Goal: Transaction & Acquisition: Purchase product/service

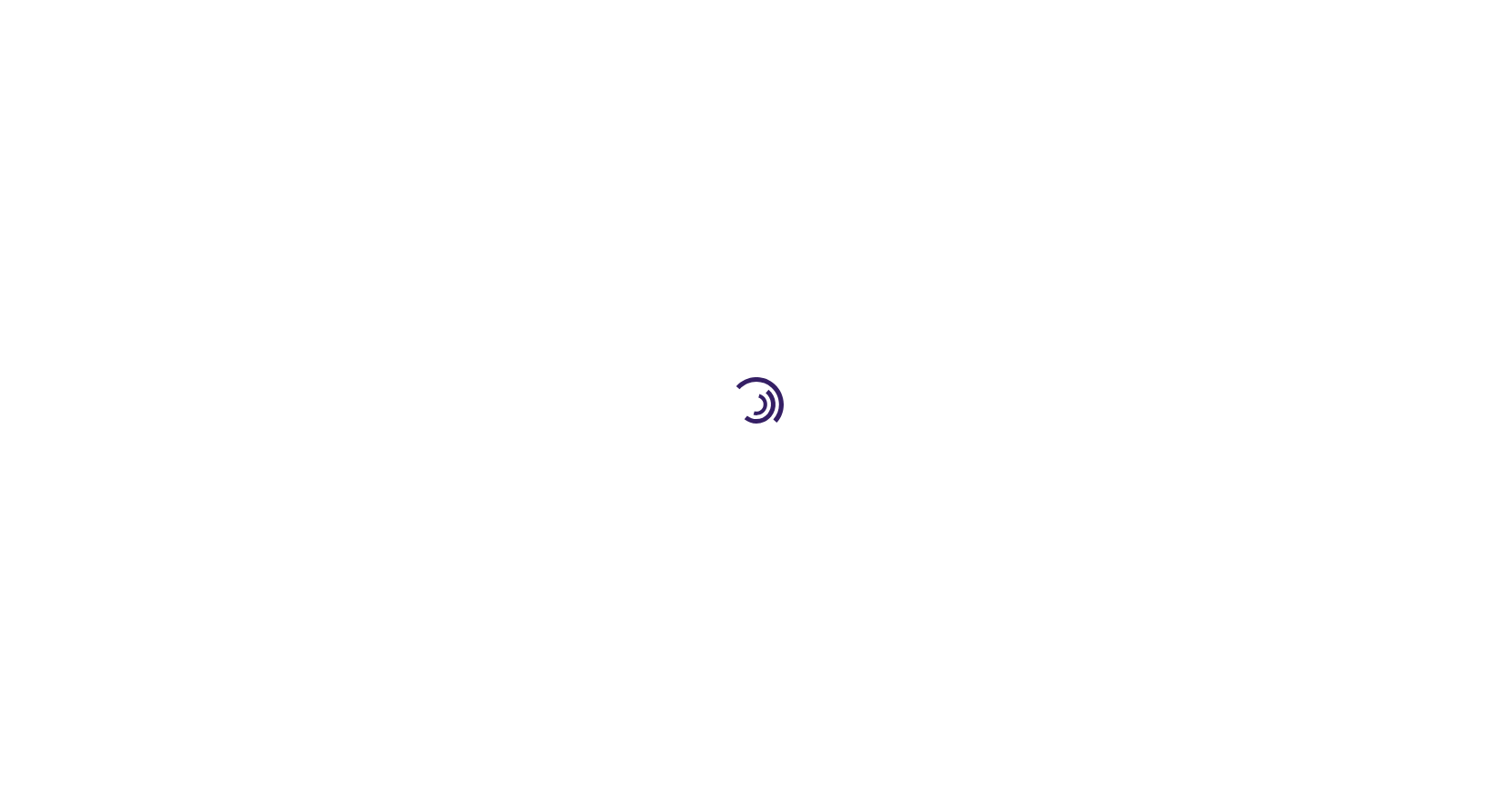
type input "1"
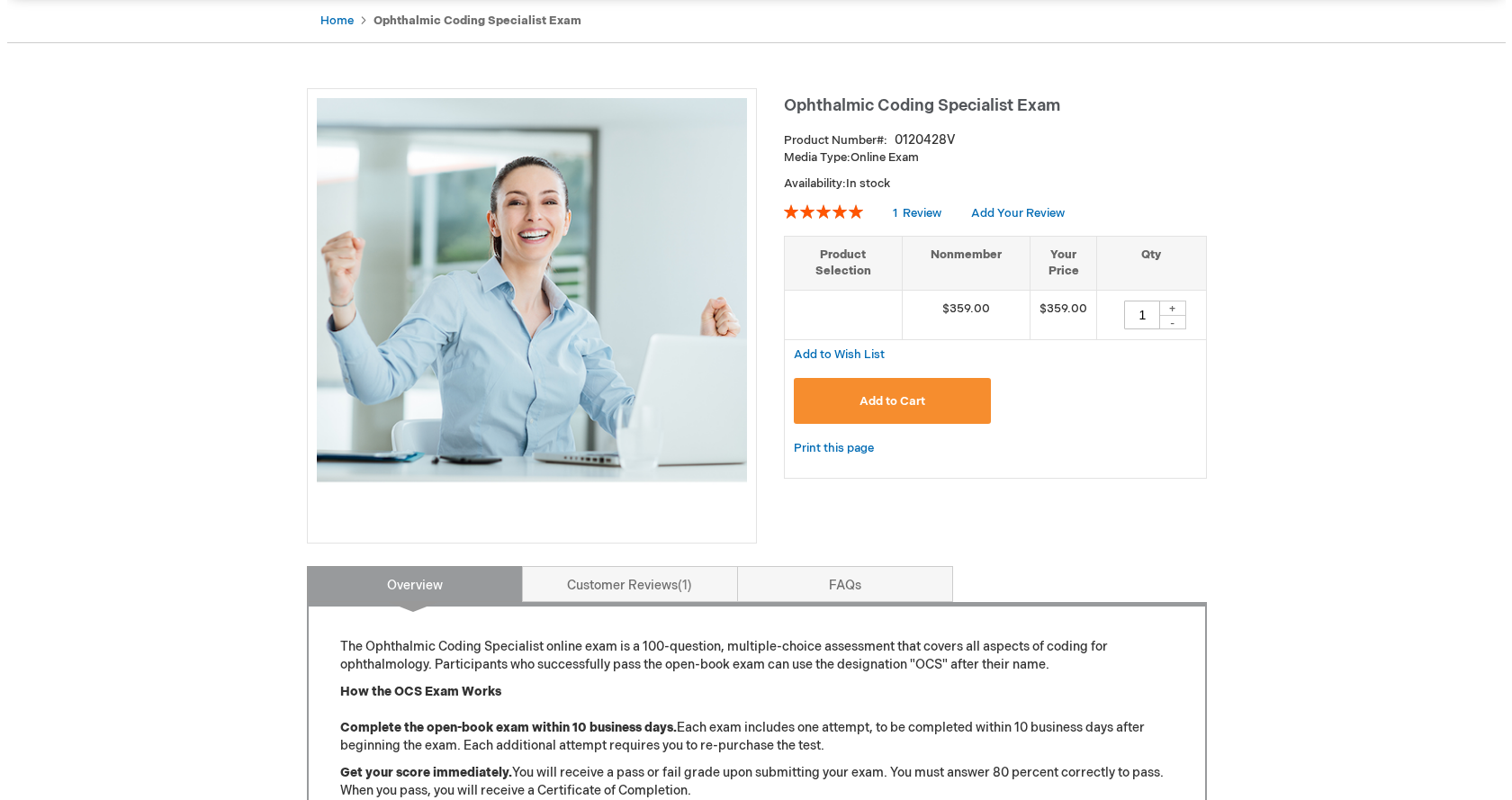
scroll to position [180, 0]
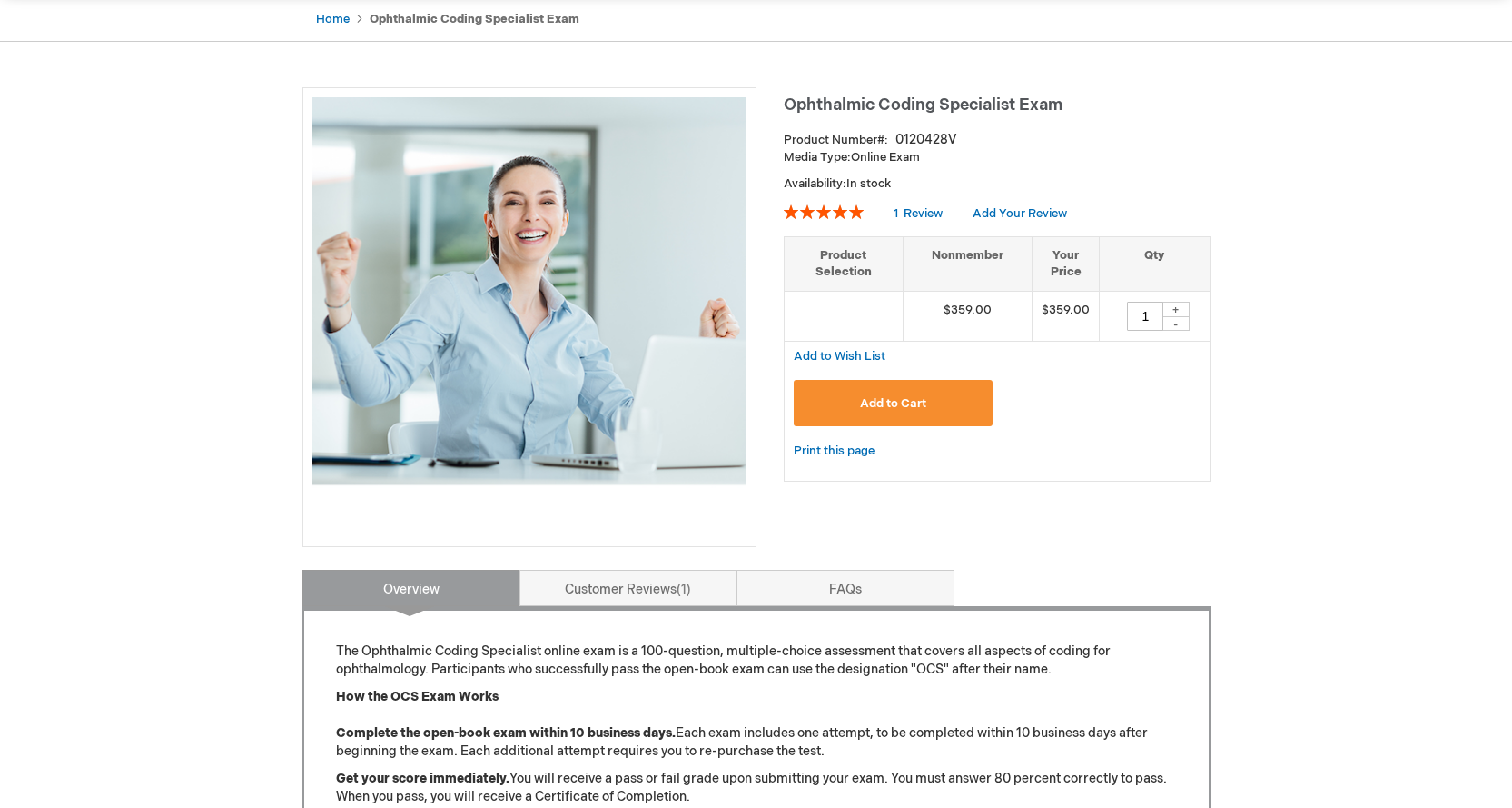
click at [901, 399] on span "Add to Cart" at bounding box center [894, 404] width 66 height 15
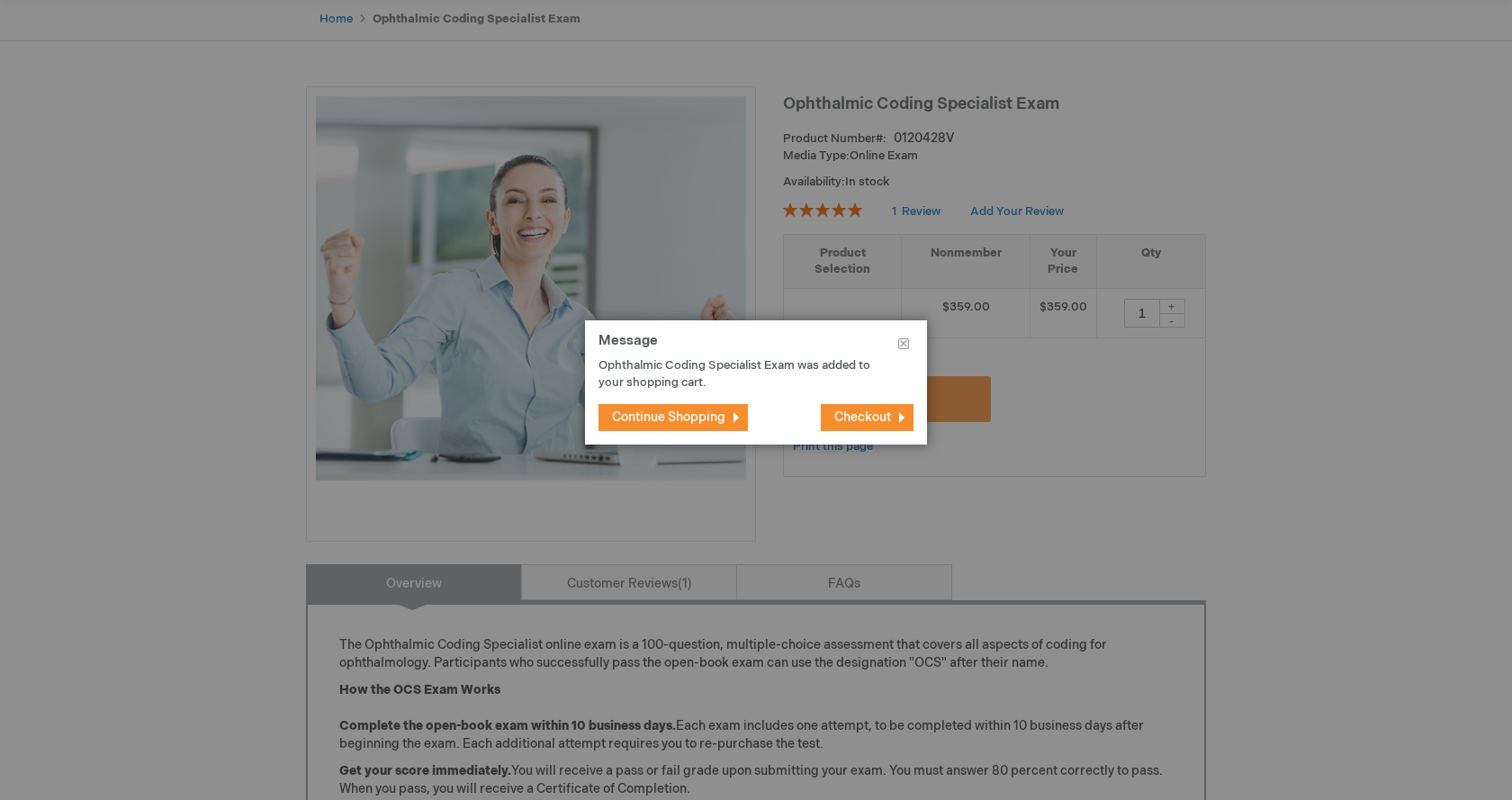
click at [885, 415] on span "Checkout" at bounding box center [863, 417] width 57 height 16
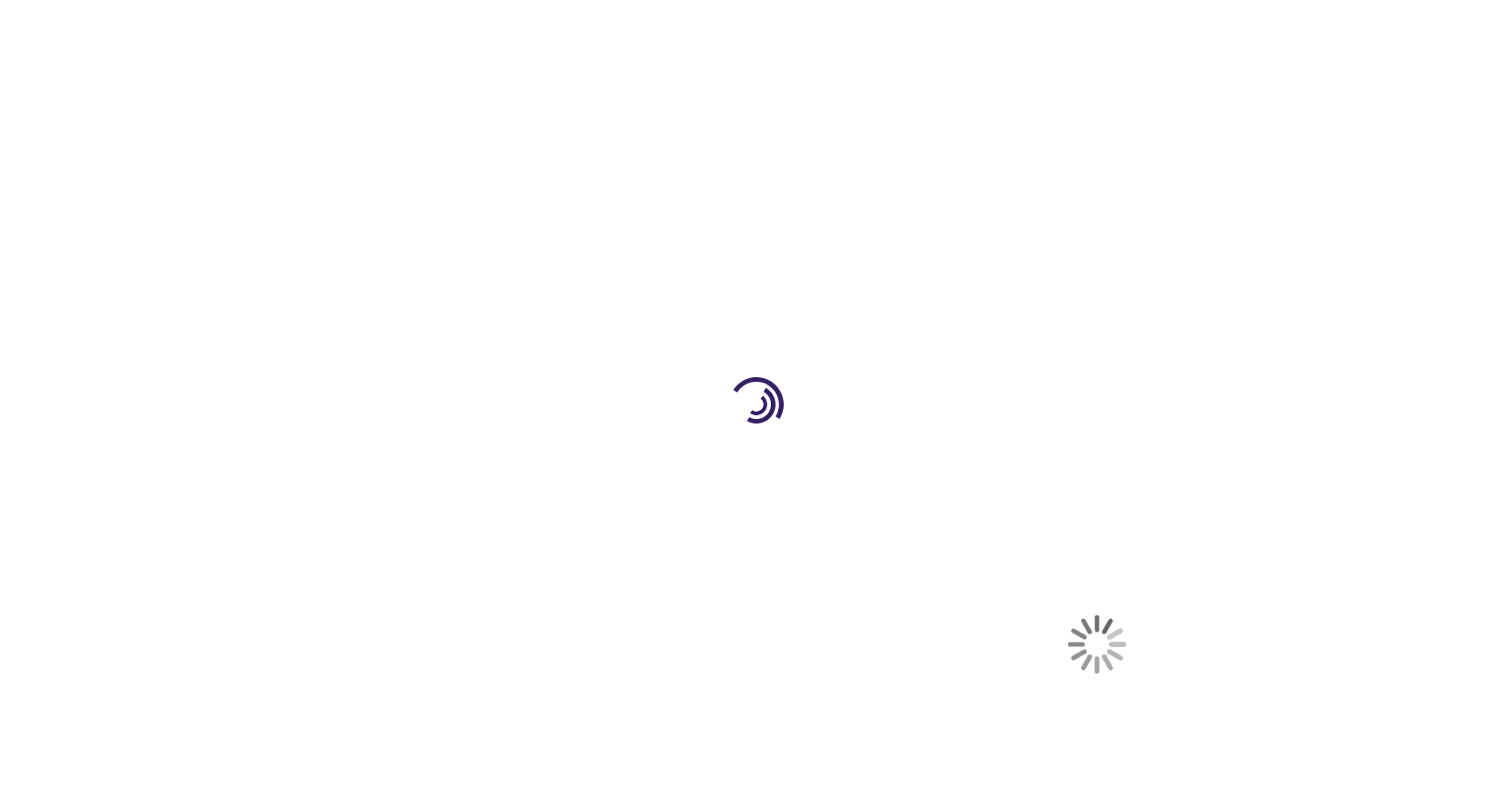
select select "US"
select select "38"
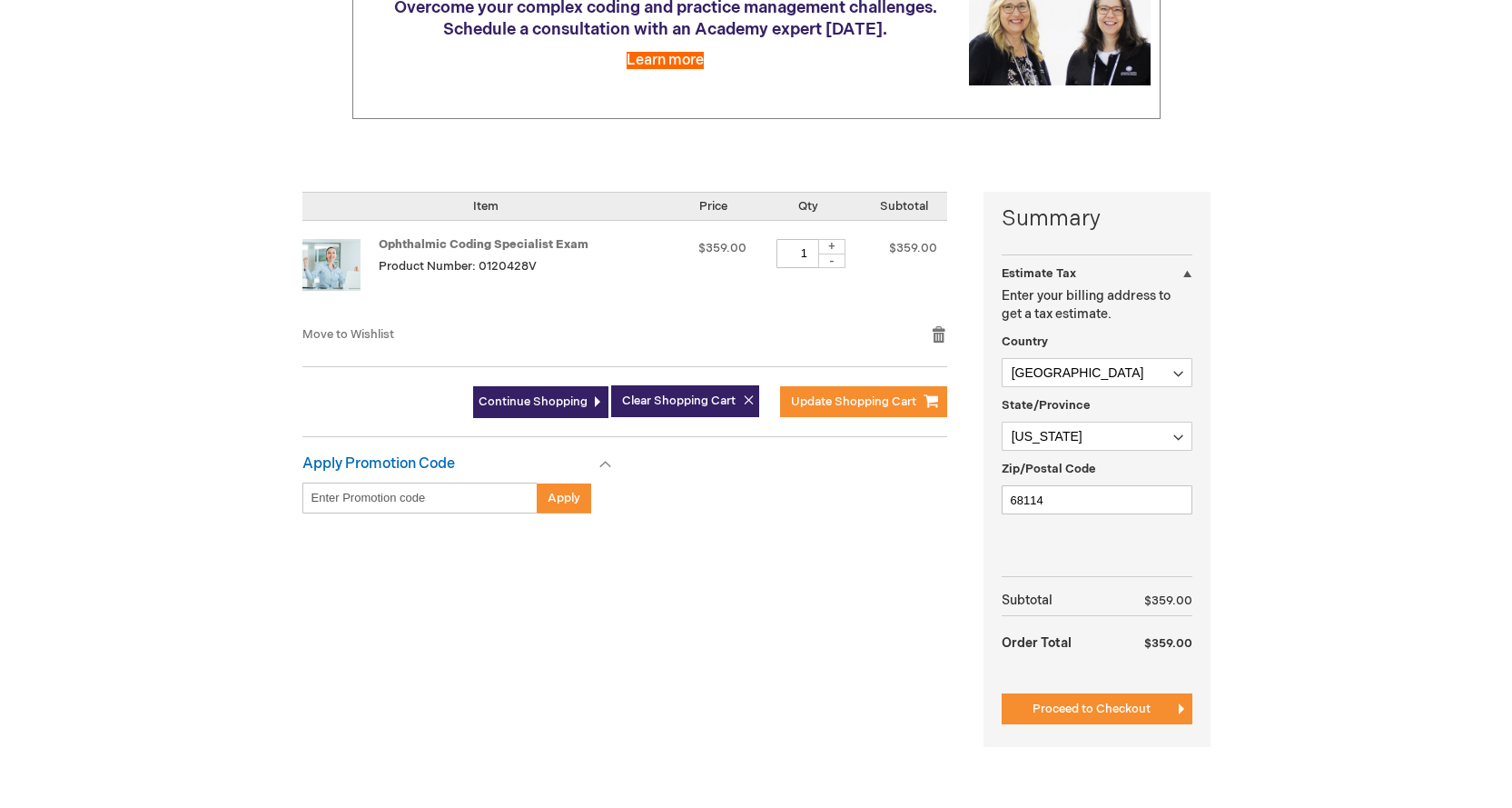
scroll to position [363, 0]
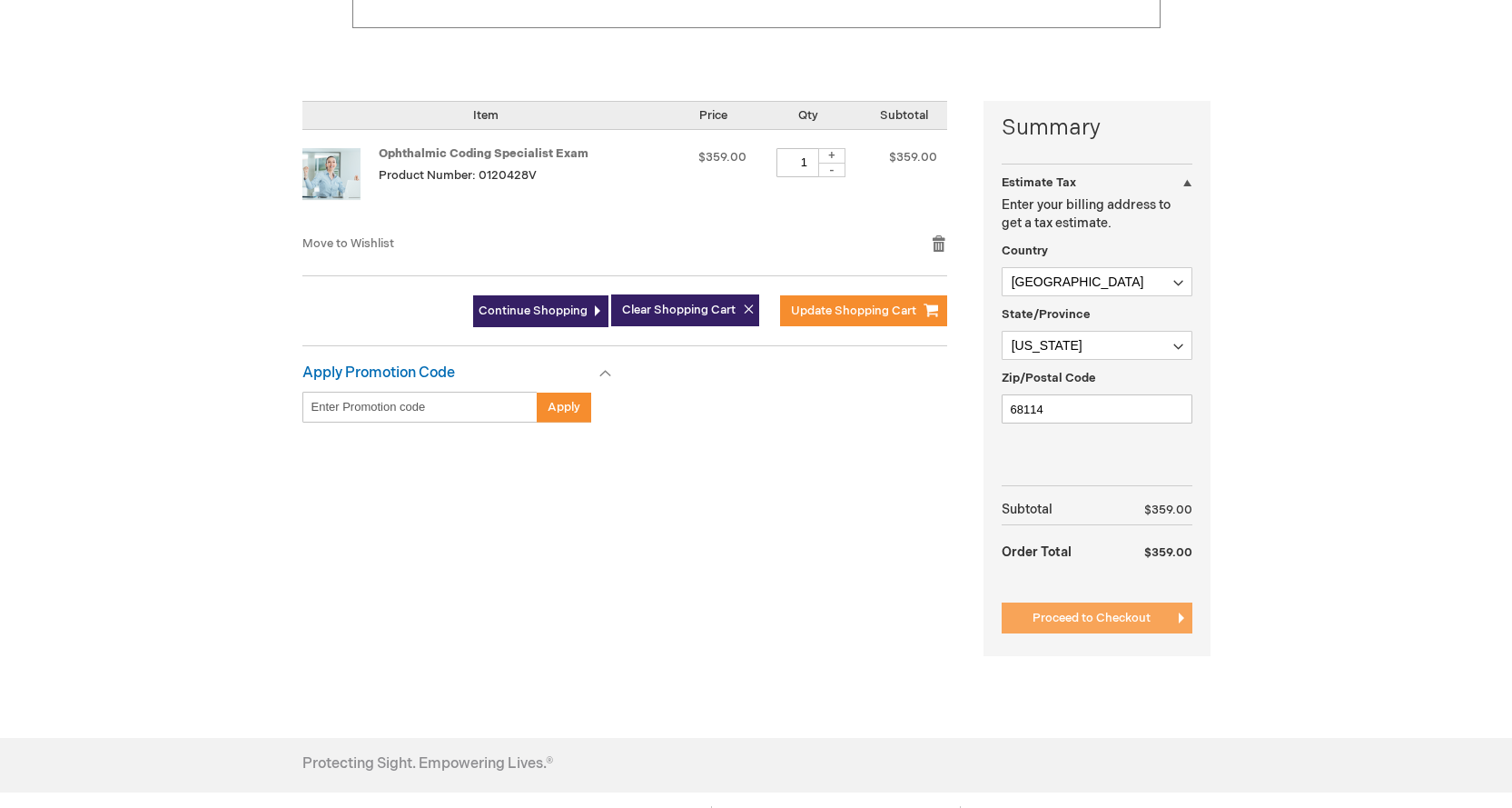
click at [1076, 620] on span "Proceed to Checkout" at bounding box center [1092, 618] width 118 height 15
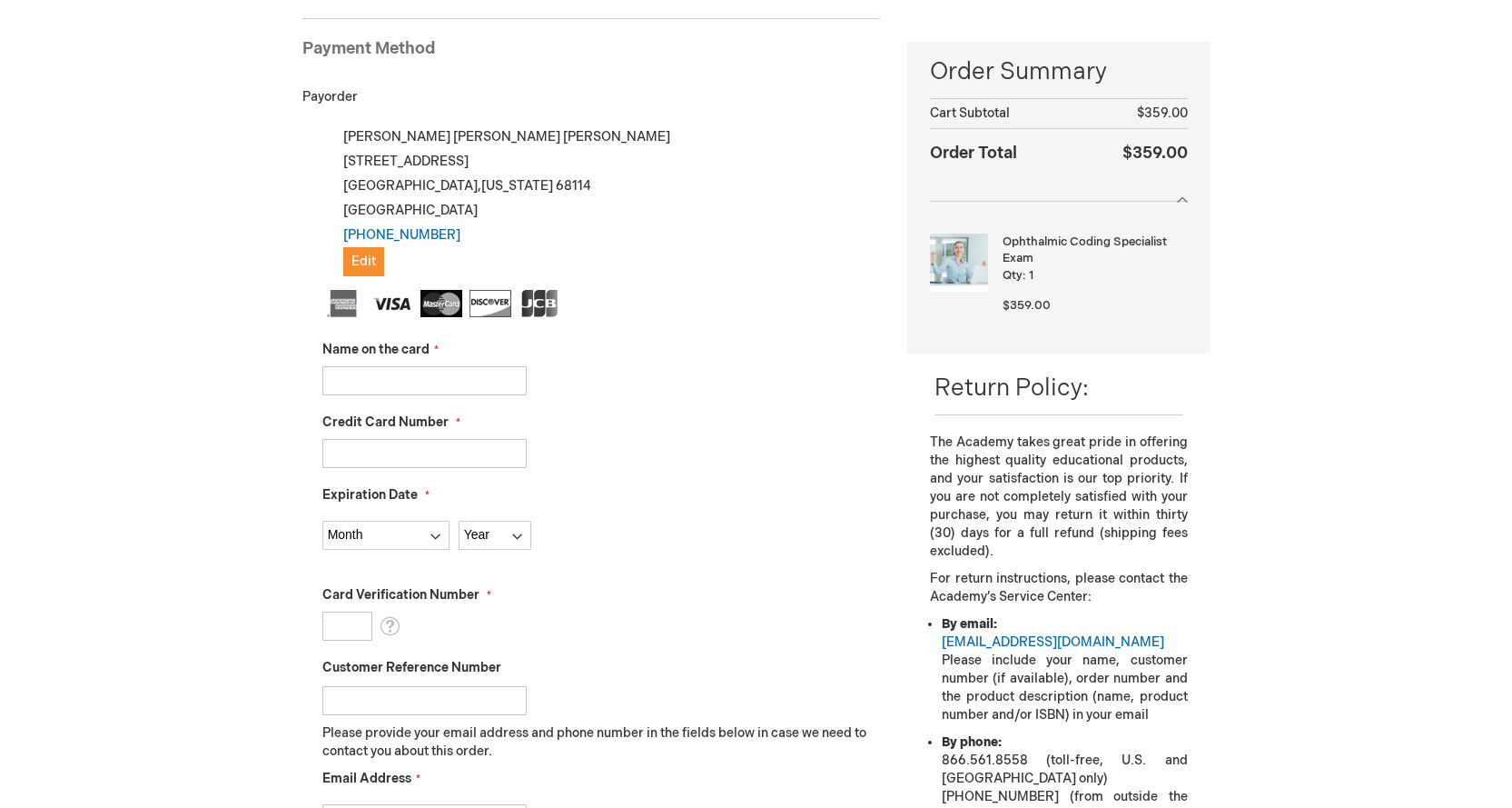
click at [466, 377] on input "Name on the card" at bounding box center [424, 380] width 204 height 29
type input "Ann Harwick"
type input "4798510055528463"
click at [423, 530] on select "Month 01 - January 02 - February 03 - March 04 - April 05 - May 06 - June 07 - …" at bounding box center [386, 535] width 127 height 29
select select "7"
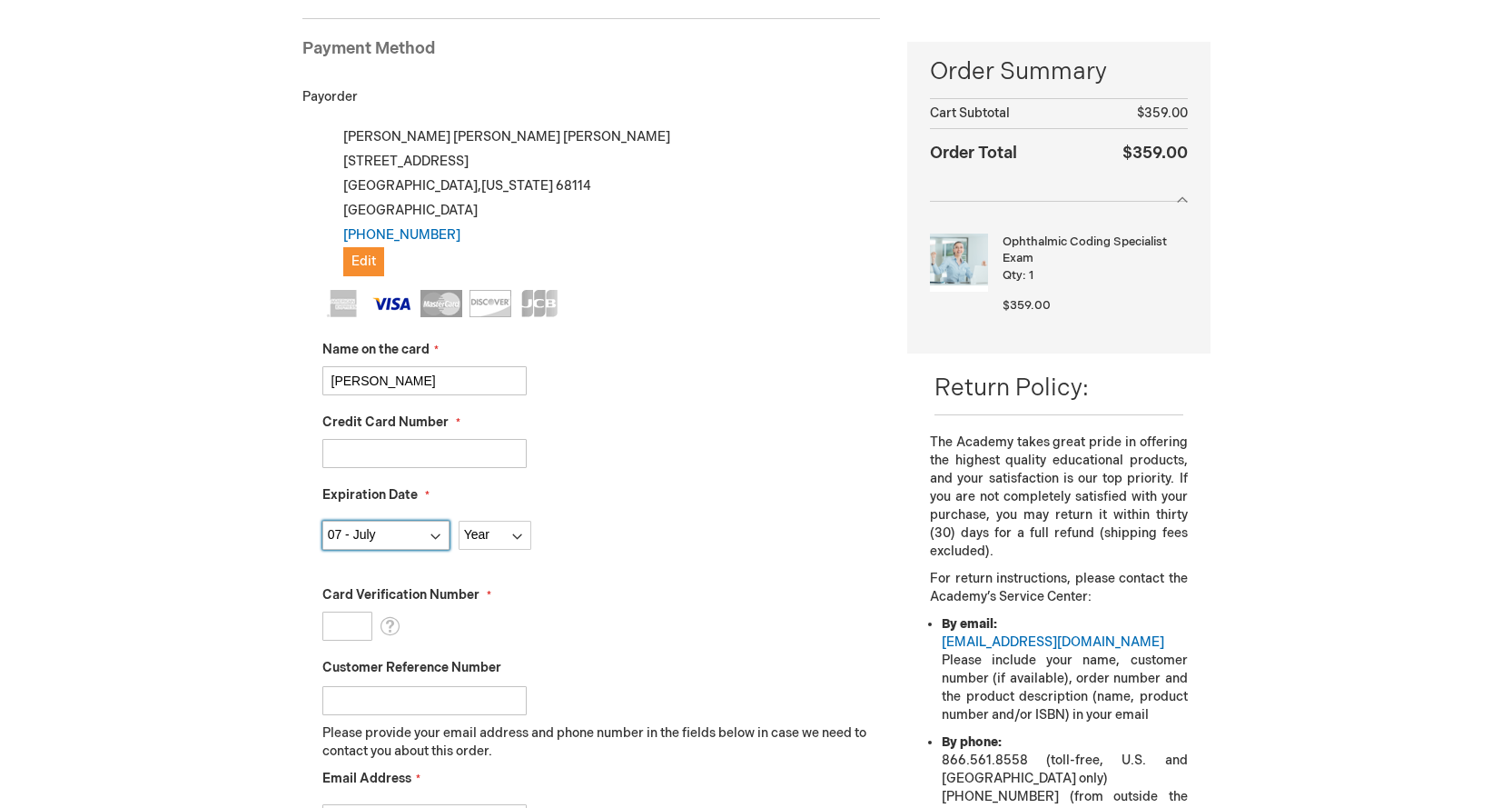
click at [322, 521] on select "Month 01 - January 02 - February 03 - March 04 - April 05 - May 06 - June 07 - …" at bounding box center [386, 535] width 127 height 29
click at [516, 533] on select "Year 2025 2026 2027 2028 2029 2030 2031 2032 2033 2034 2035" at bounding box center [495, 535] width 73 height 29
select select "2026"
click at [459, 521] on select "Year 2025 2026 2027 2028 2029 2030 2031 2032 2033 2034 2035" at bounding box center [495, 535] width 73 height 29
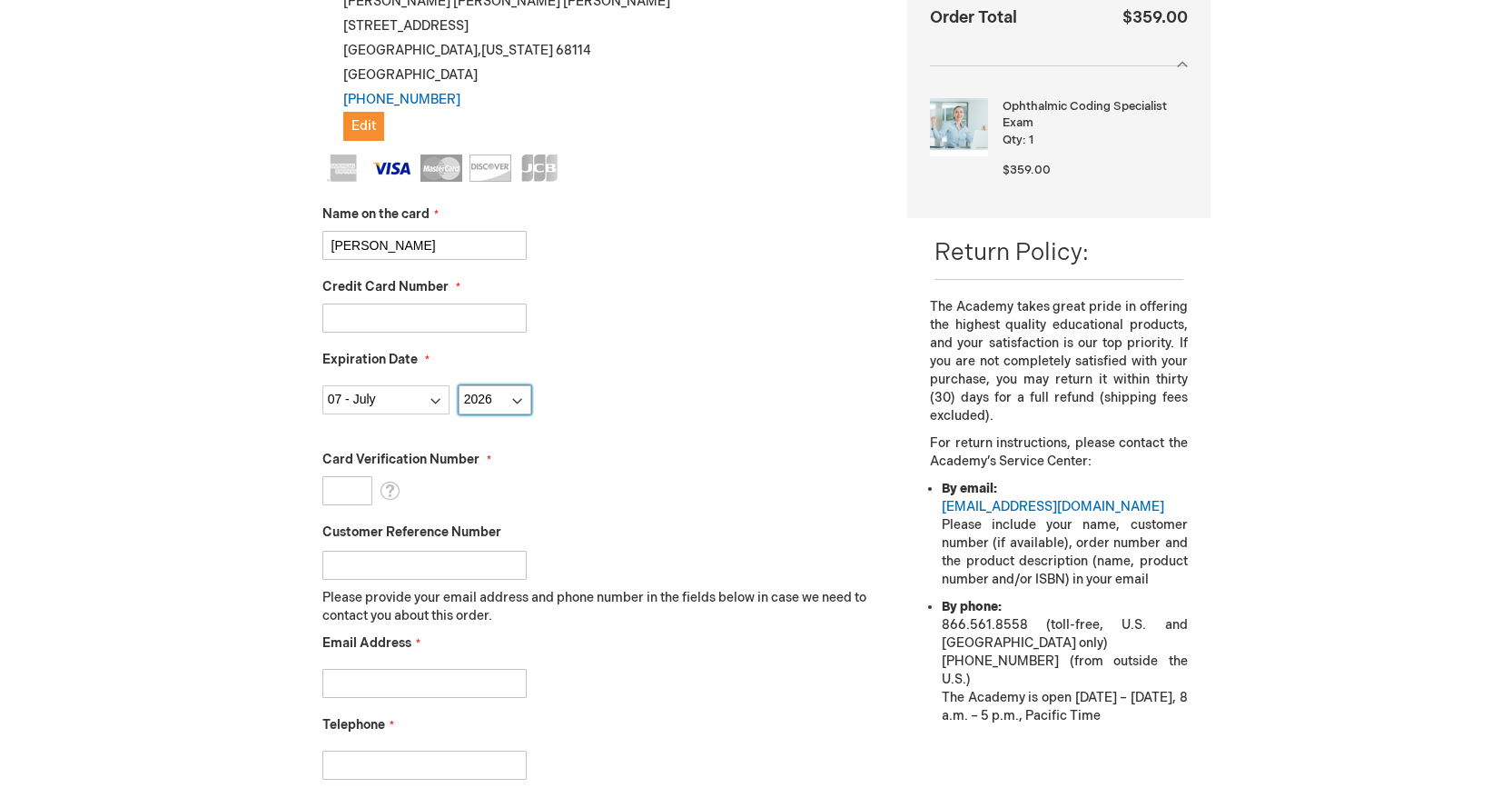
scroll to position [430, 0]
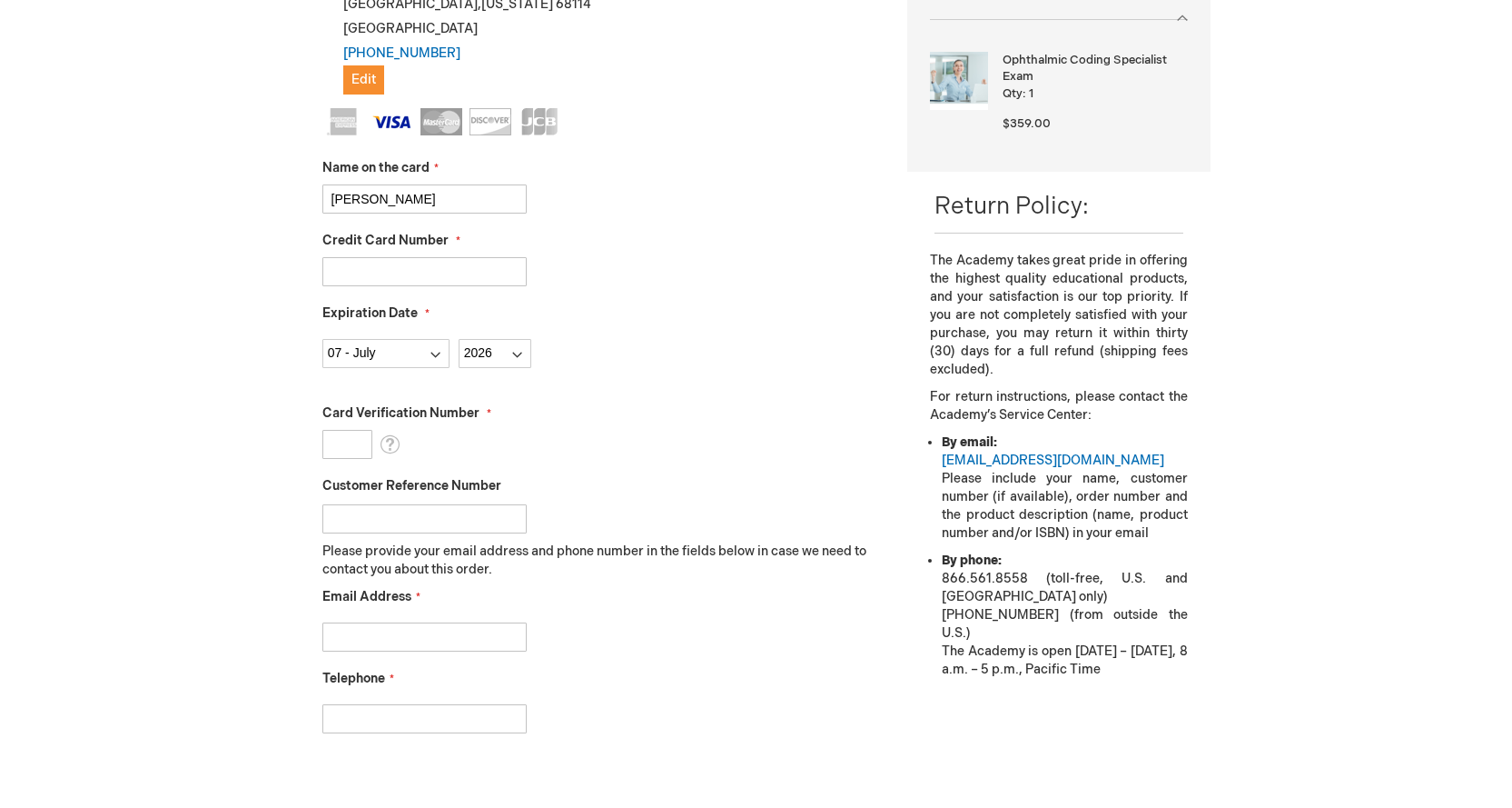
click at [338, 447] on input "Card Verification Number" at bounding box center [347, 443] width 50 height 29
type input "221"
click at [245, 442] on div "Stacy Hanson Log Out Search My Cart 1 1 items CLOSE RECENTLY ADDED ITEM(S) Clos…" at bounding box center [756, 475] width 1512 height 1811
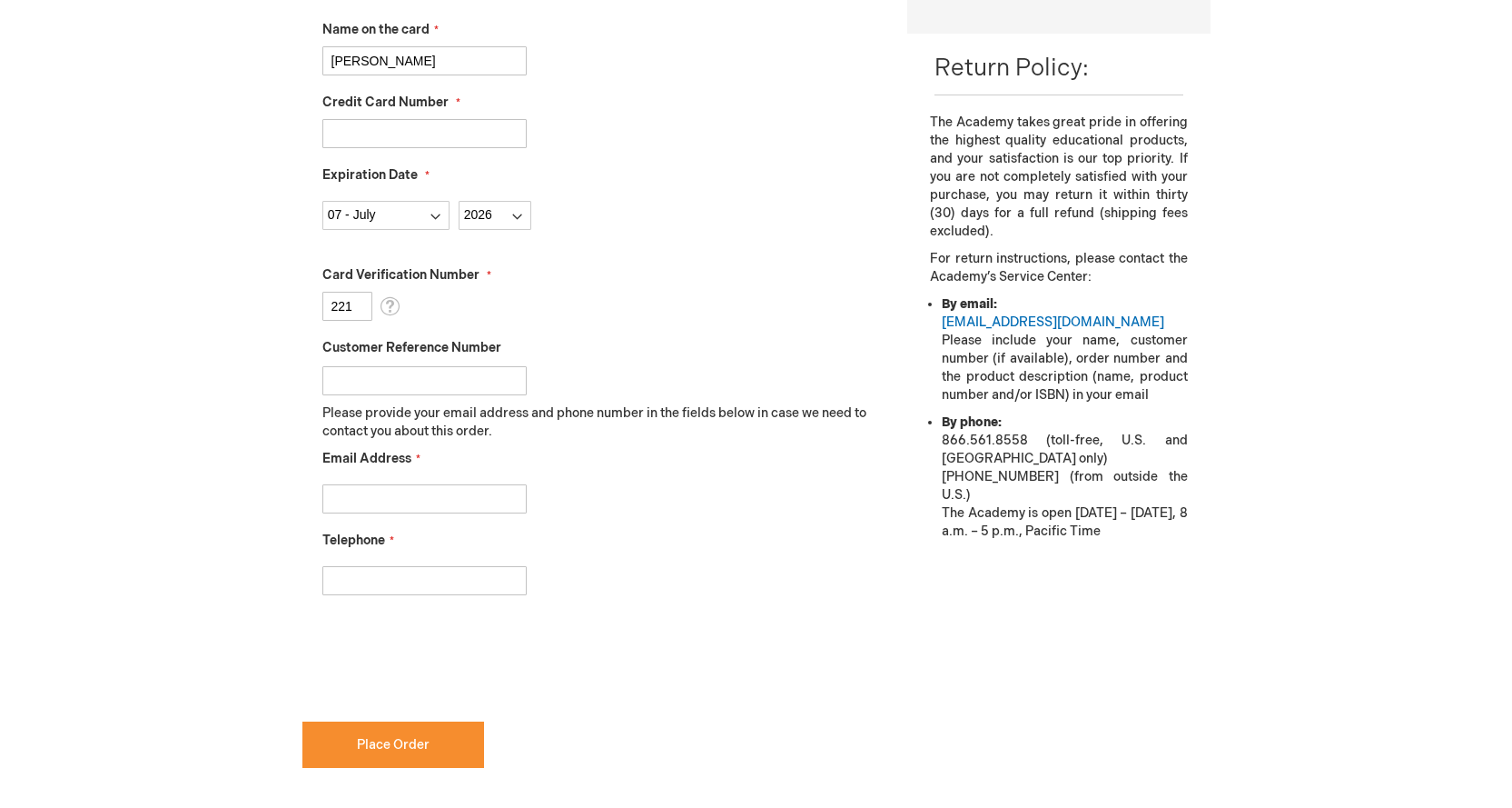
scroll to position [612, 0]
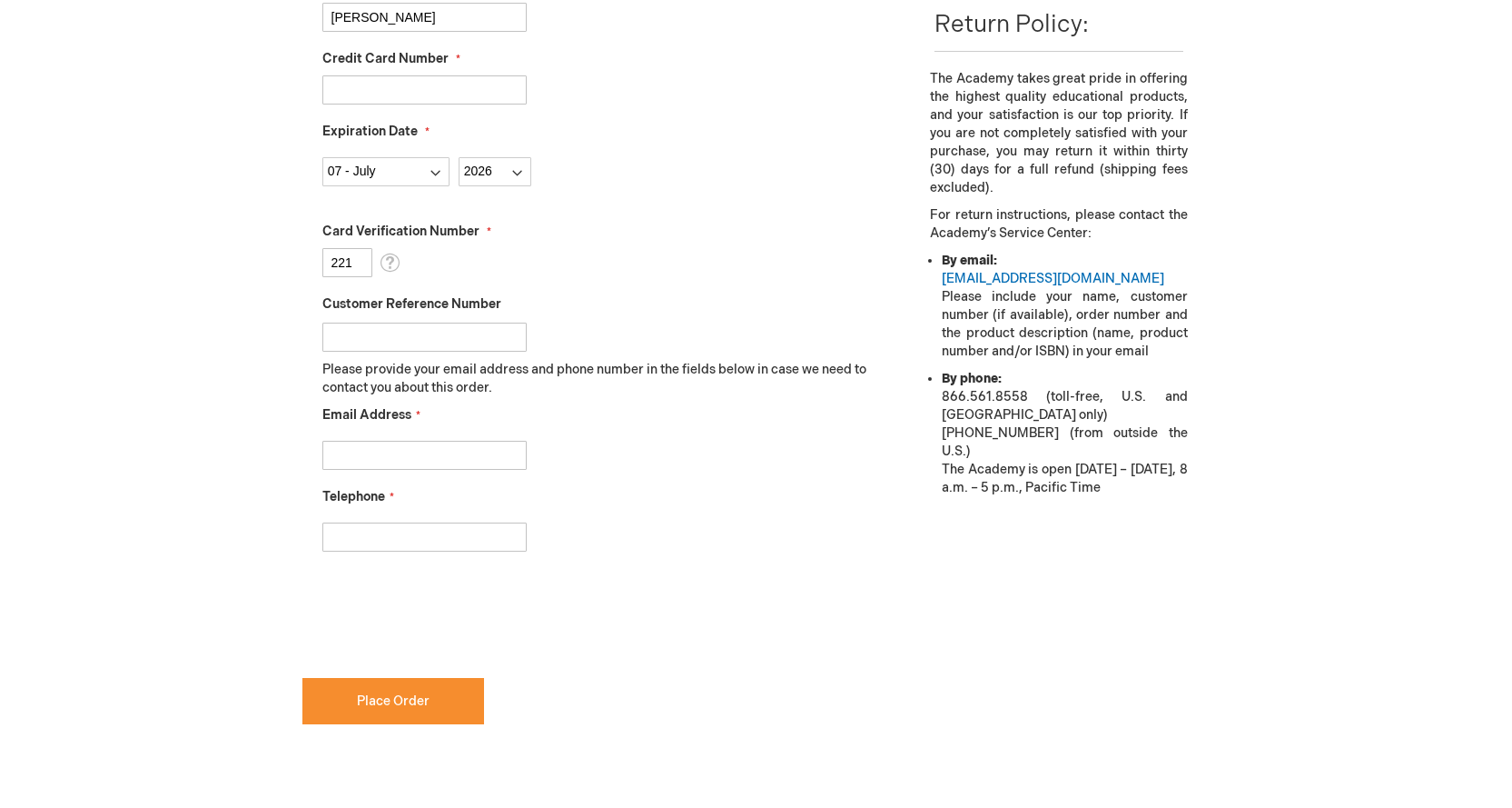
click at [366, 324] on input "Customer Reference Number" at bounding box center [424, 336] width 204 height 29
click at [382, 468] on input "Email Address" at bounding box center [424, 454] width 204 height 29
click at [385, 462] on input "Email Address" at bounding box center [424, 454] width 204 height 29
type input "shanson@firsteyeassociates.com"
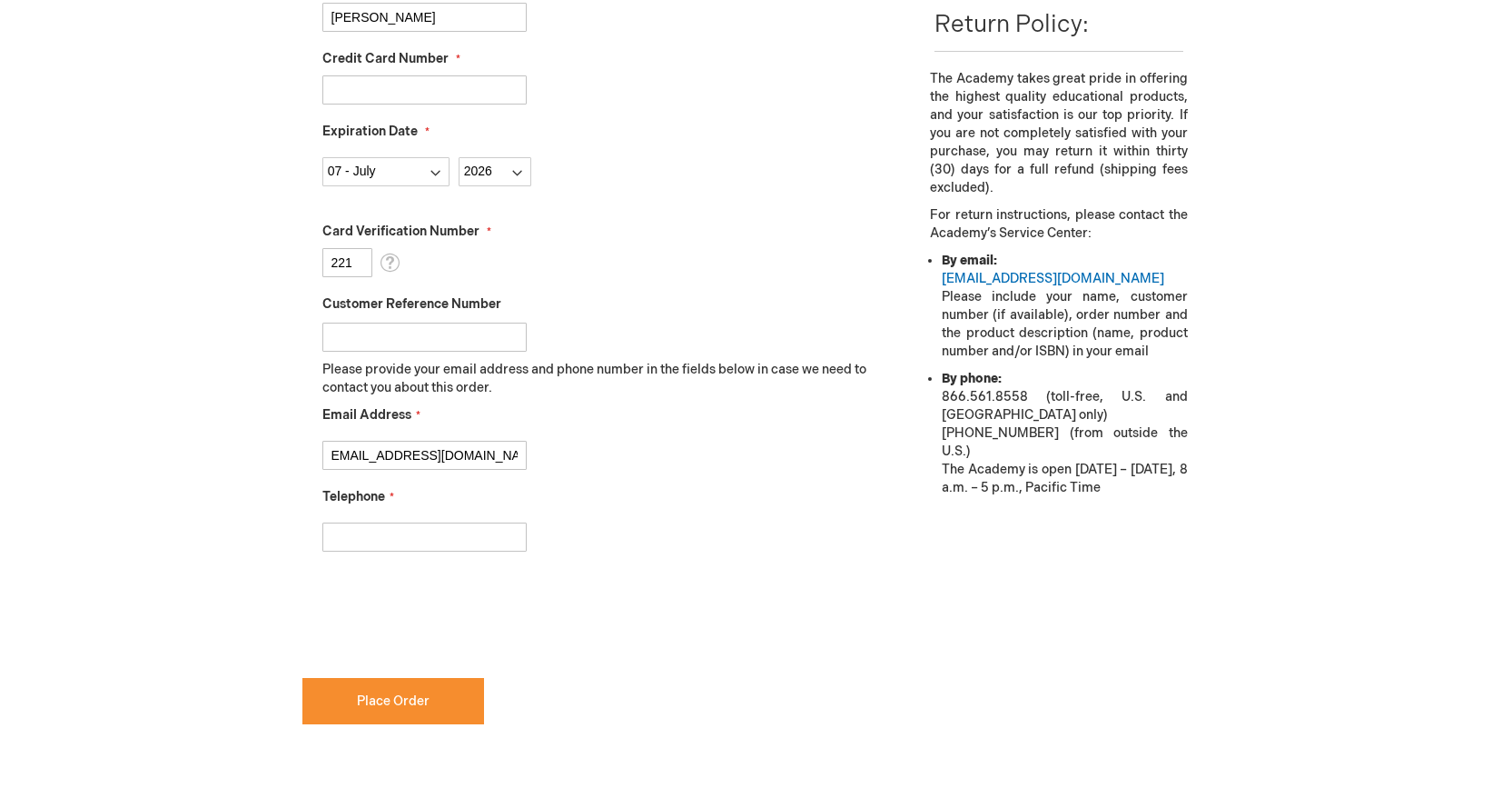
scroll to position [0, 0]
type input "402-354-8193"
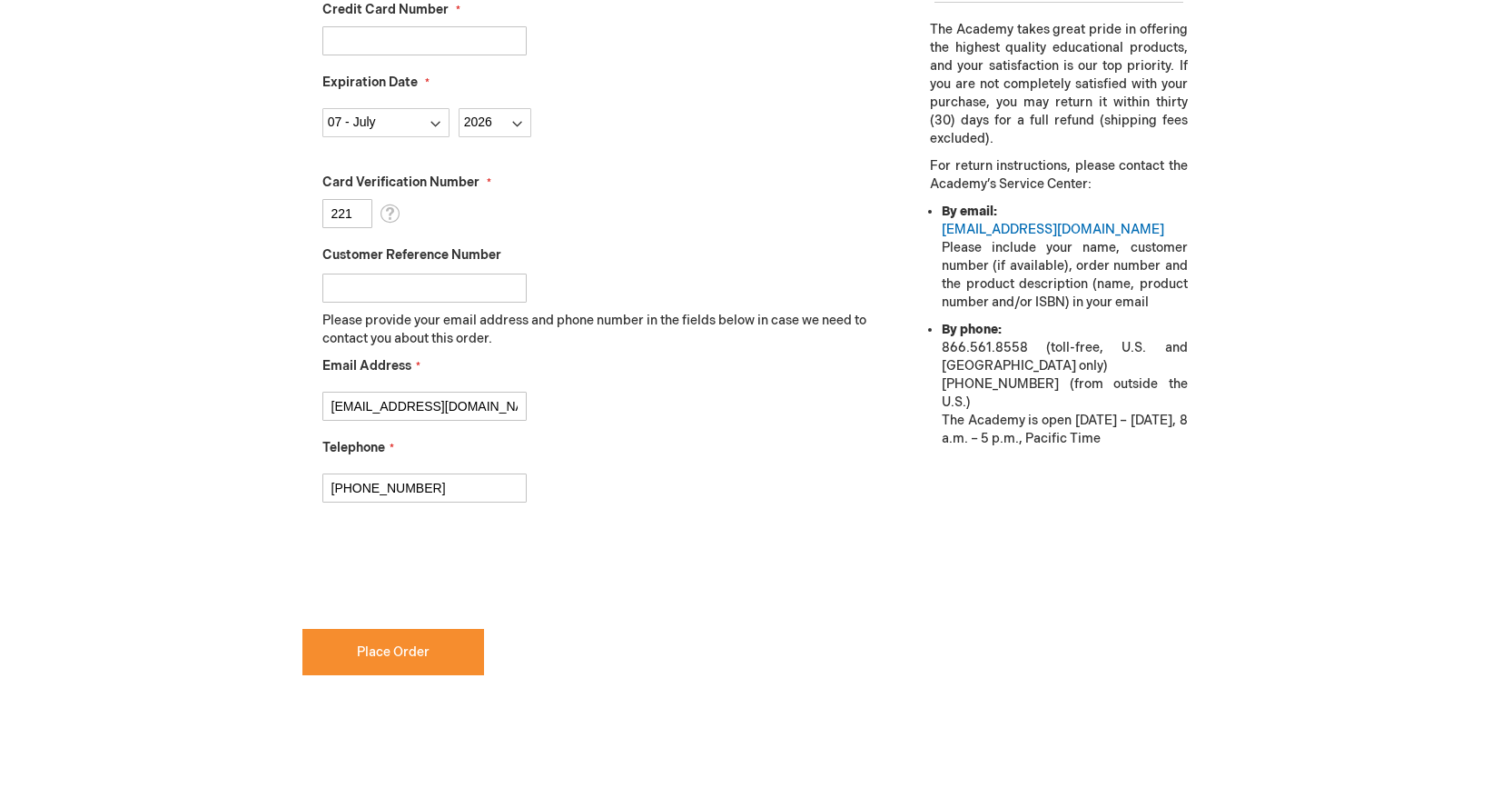
scroll to position [703, 0]
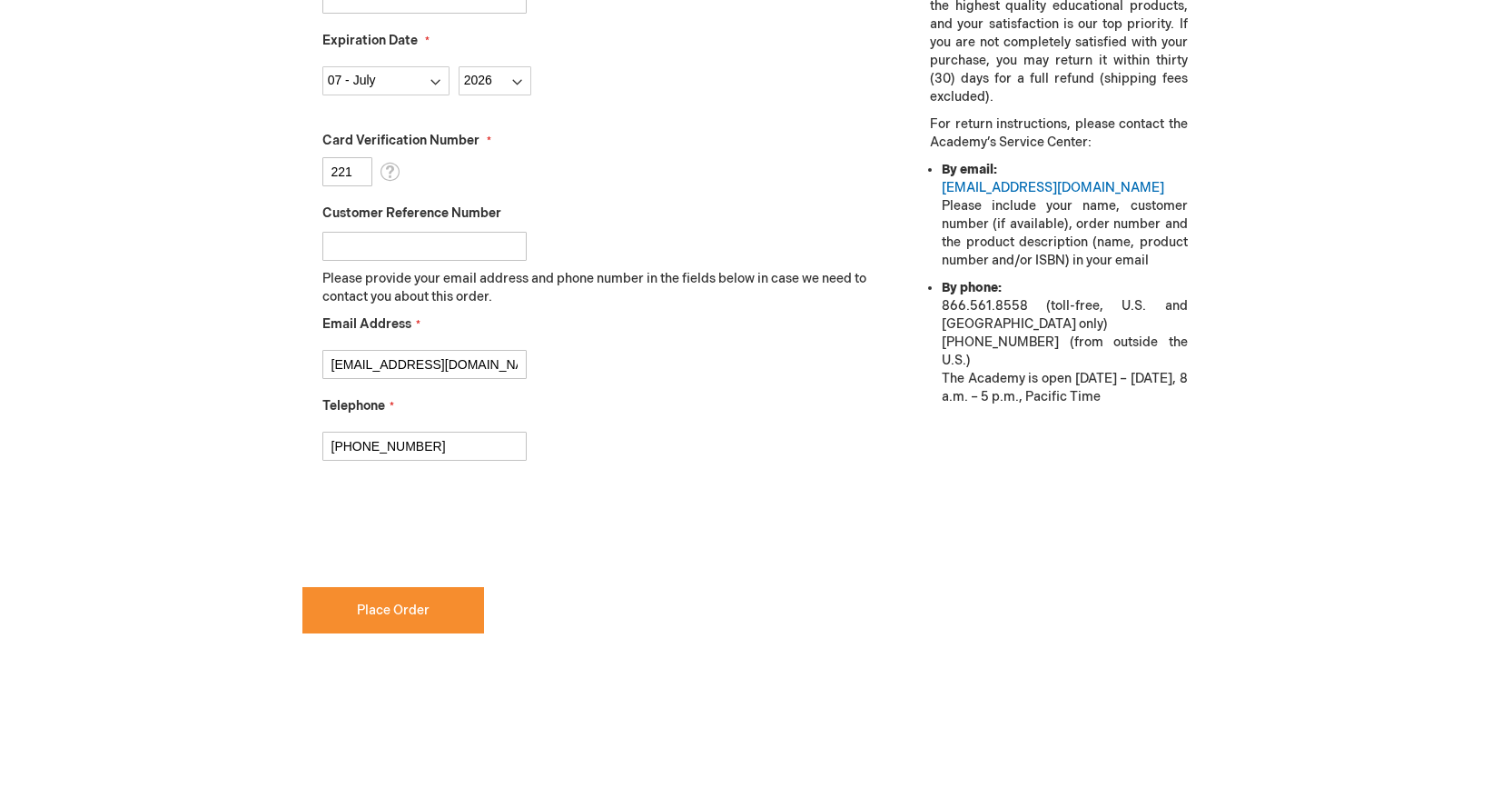
checkbox input "true"
click at [442, 609] on button "Place Order" at bounding box center [393, 609] width 182 height 46
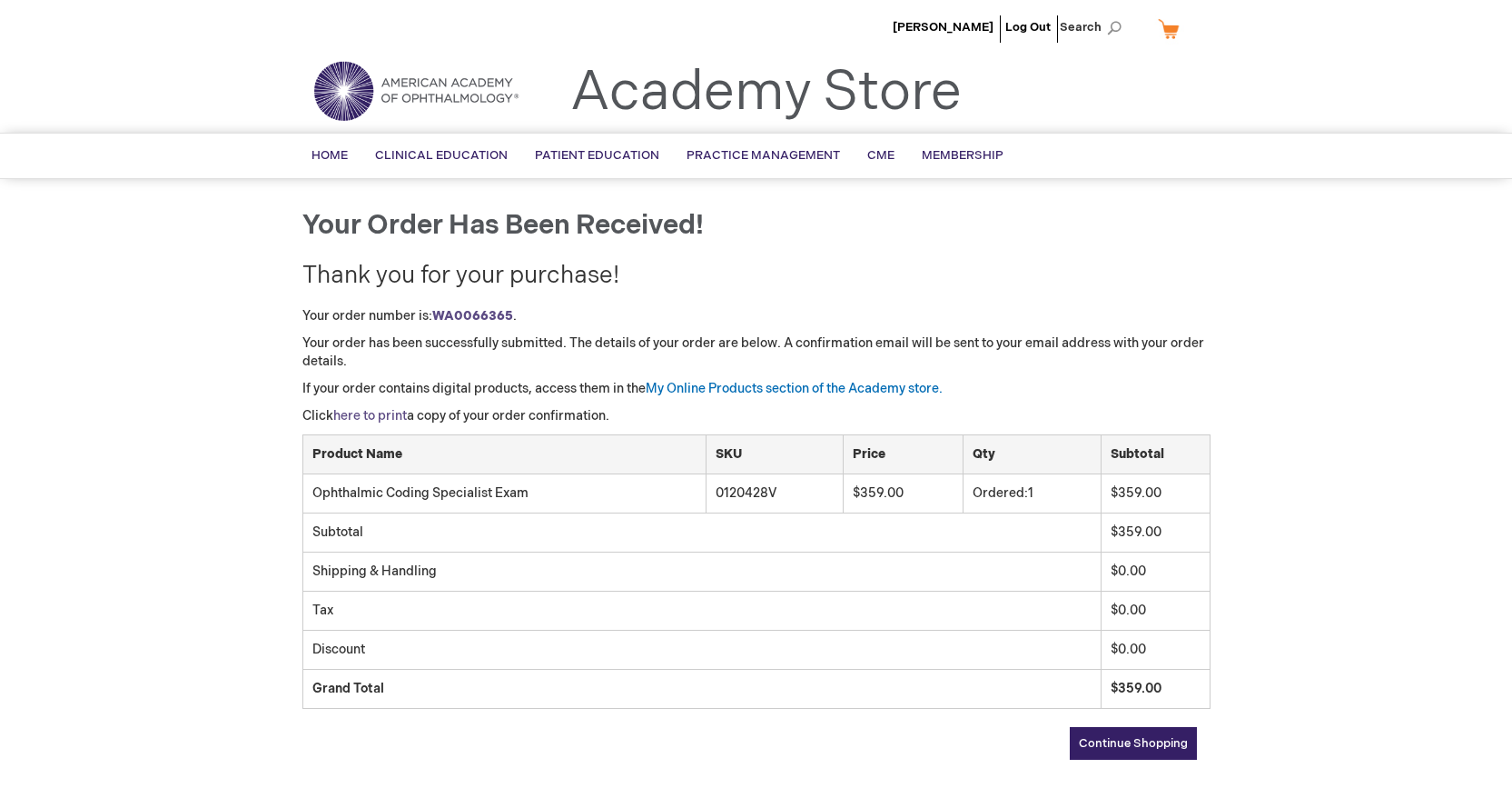
click at [390, 410] on link "here to print" at bounding box center [370, 416] width 74 height 16
click at [339, 154] on span "Home" at bounding box center [329, 155] width 36 height 15
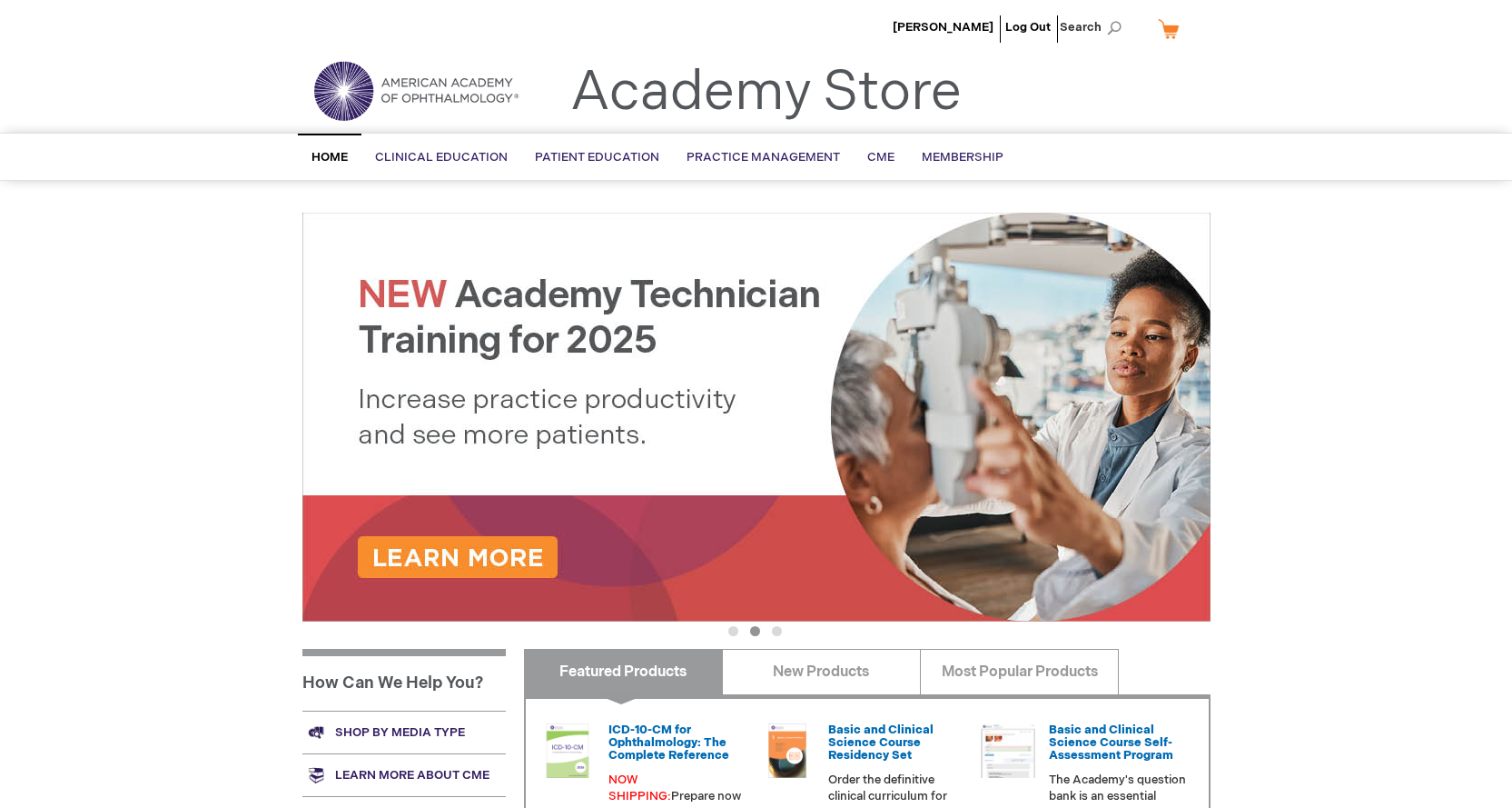
click at [332, 147] on link "Home" at bounding box center [330, 157] width 64 height 46
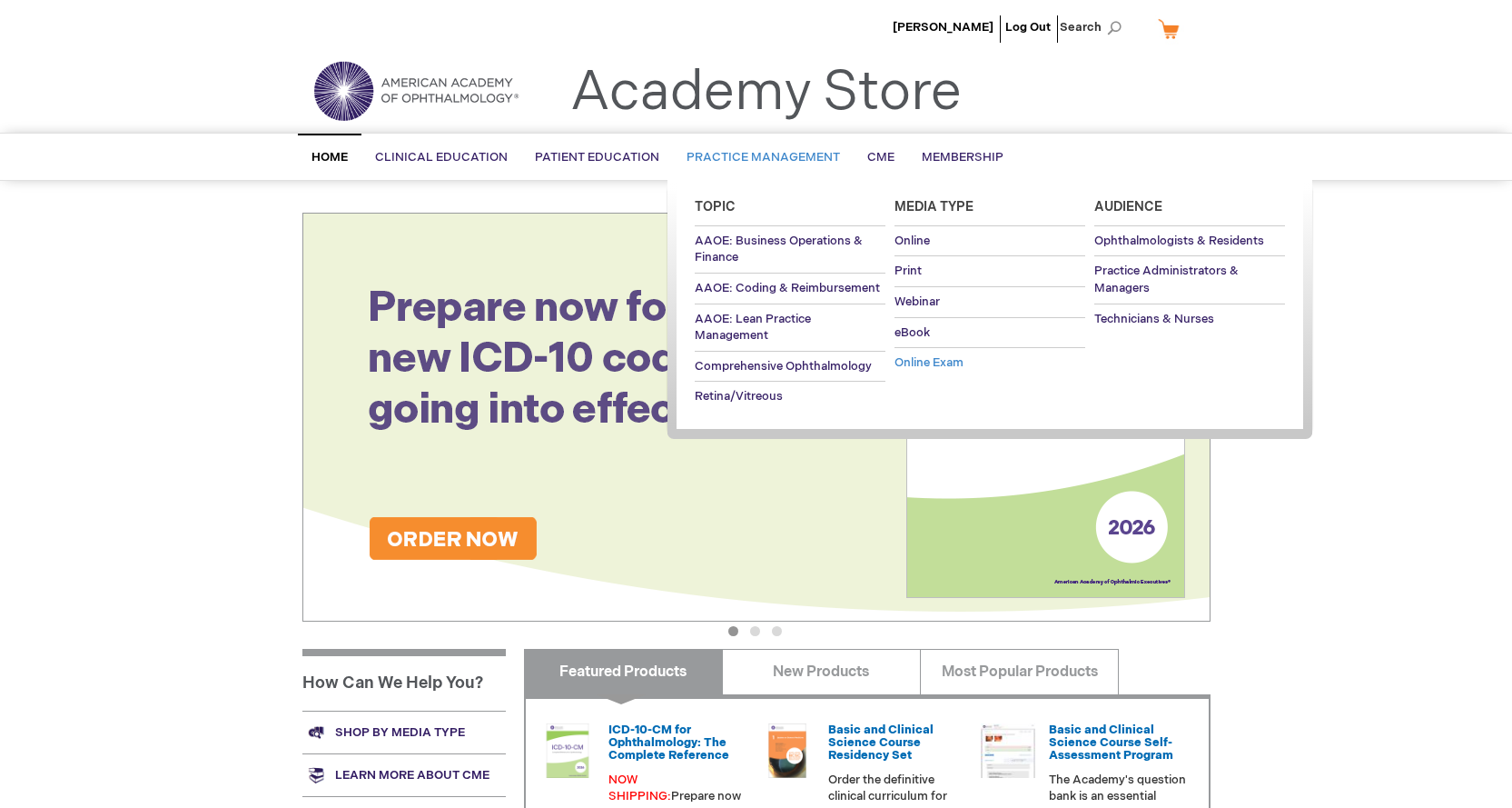
click at [937, 365] on span "Online Exam" at bounding box center [929, 363] width 69 height 15
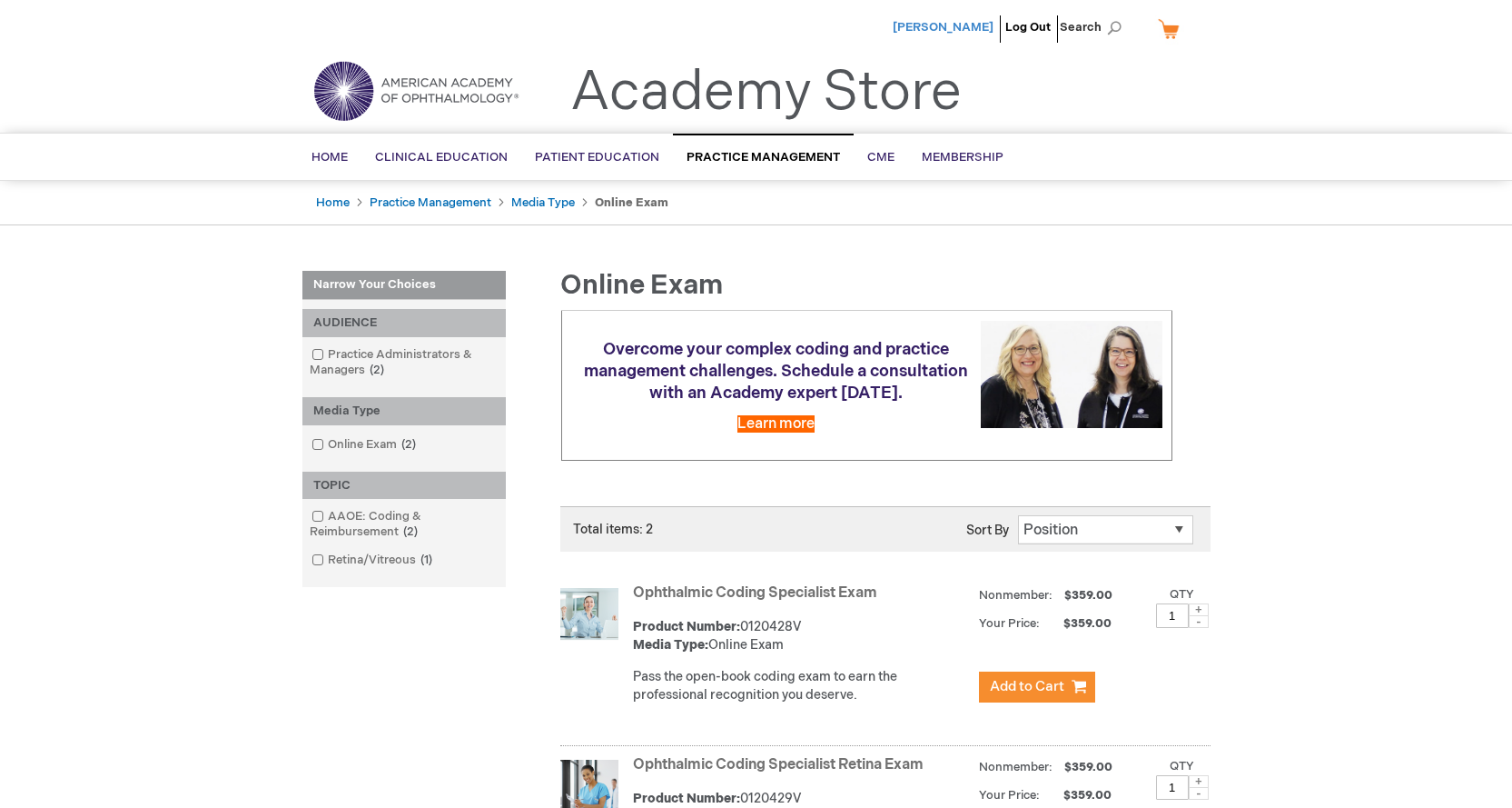
click at [955, 22] on span "[PERSON_NAME]" at bounding box center [942, 28] width 101 height 15
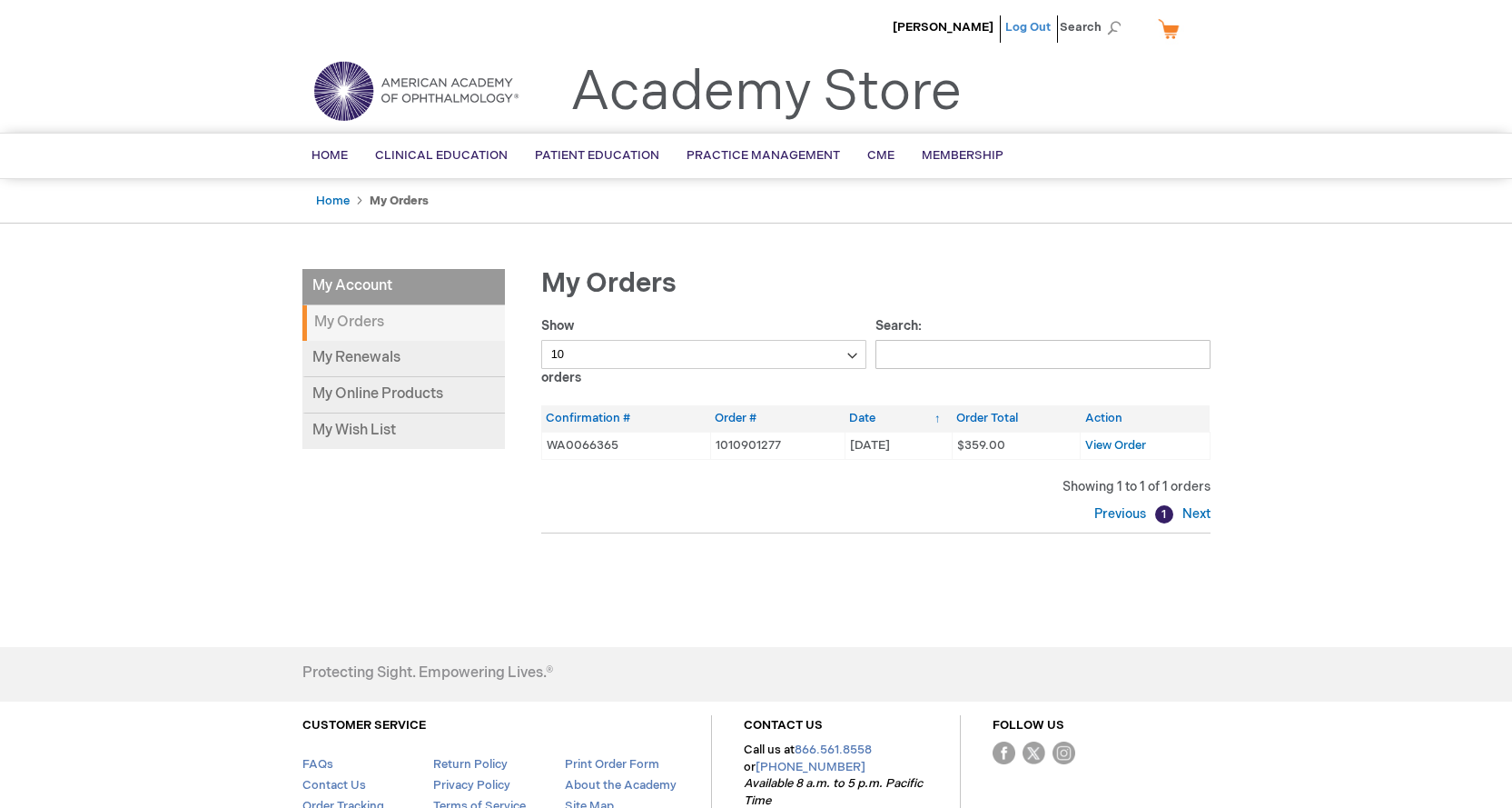
click at [1024, 30] on link "Log Out" at bounding box center [1027, 28] width 45 height 15
